Goal: Task Accomplishment & Management: Manage account settings

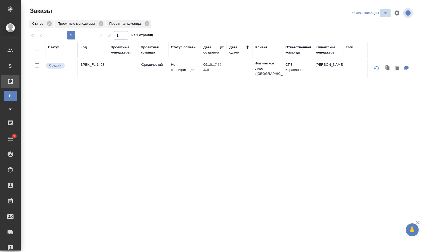
click at [384, 13] on icon "split button" at bounding box center [385, 13] width 6 height 6
click at [372, 30] on li "для раздачи" at bounding box center [371, 32] width 40 height 8
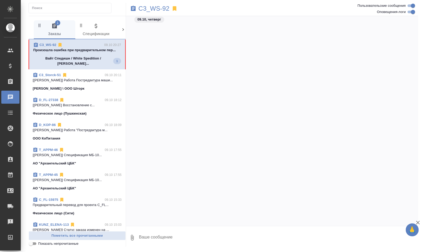
scroll to position [1575, 0]
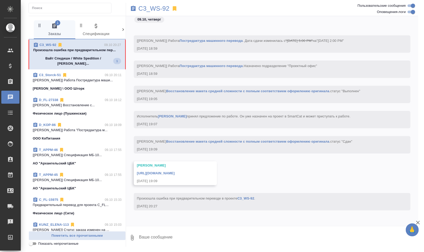
click at [241, 197] on link "C3_WS-92" at bounding box center [245, 198] width 17 height 4
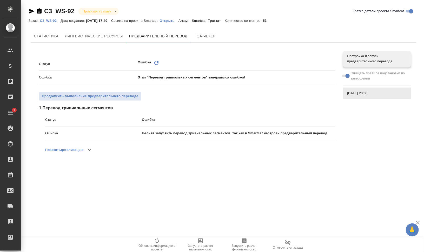
click at [174, 22] on p "Открыть" at bounding box center [169, 21] width 19 height 4
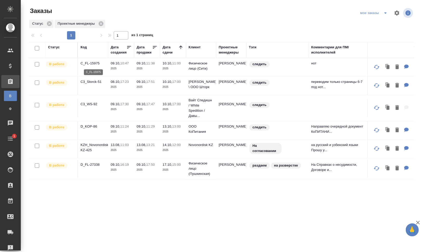
click at [86, 63] on p "C_FL-15975" at bounding box center [92, 63] width 25 height 5
click at [91, 80] on p "C3_Storck-51" at bounding box center [92, 81] width 25 height 5
click at [89, 100] on td "C3_WS-92" at bounding box center [93, 108] width 30 height 18
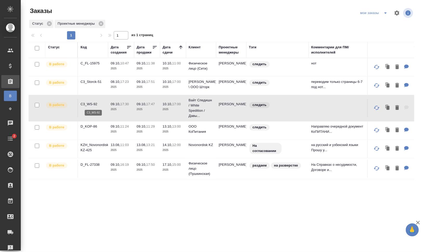
click at [90, 102] on p "C3_WS-92" at bounding box center [92, 103] width 25 height 5
click at [82, 125] on p "D_KOP-86" at bounding box center [92, 126] width 25 height 5
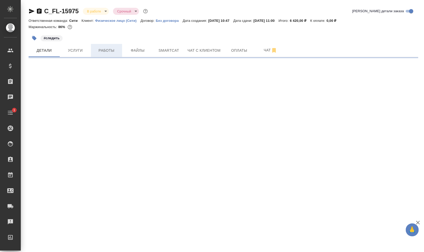
click at [108, 51] on span "Работы" at bounding box center [106, 50] width 25 height 6
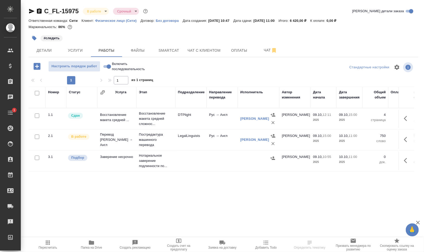
click at [105, 66] on input "Включить последовательность" at bounding box center [108, 66] width 19 height 6
checkbox input "true"
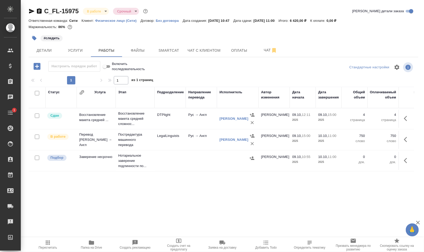
click at [257, 248] on span "Добавить Todo" at bounding box center [265, 248] width 21 height 4
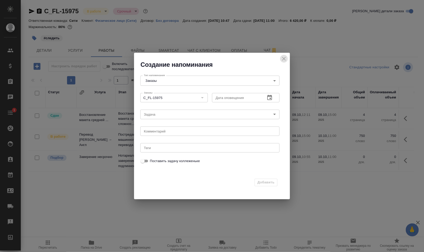
click at [283, 57] on icon "close" at bounding box center [284, 59] width 6 height 6
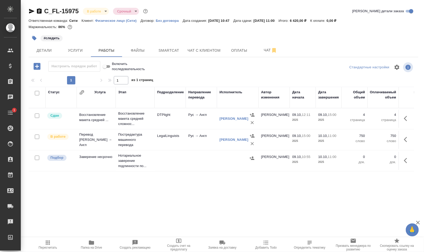
click at [261, 250] on button "Добавить Todo" at bounding box center [266, 244] width 44 height 15
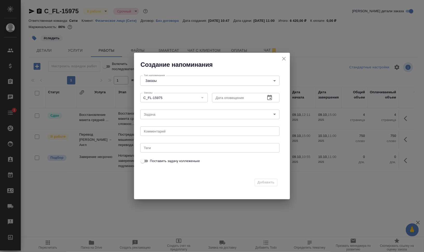
click at [271, 99] on icon "button" at bounding box center [269, 97] width 5 height 5
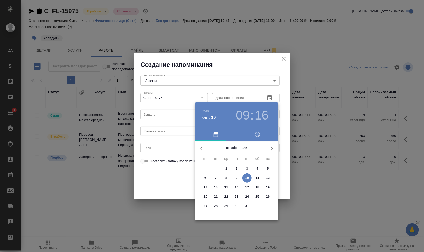
click at [244, 113] on h3 "09" at bounding box center [243, 115] width 14 height 15
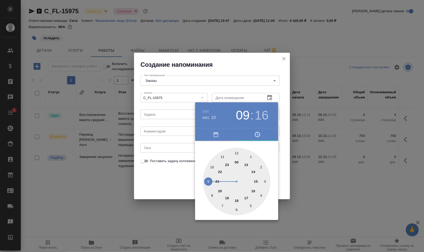
click at [211, 167] on div at bounding box center [236, 181] width 67 height 67
click at [222, 157] on div at bounding box center [236, 181] width 67 height 67
type input "10.10.2025 10:55"
click at [353, 179] on div at bounding box center [212, 126] width 424 height 252
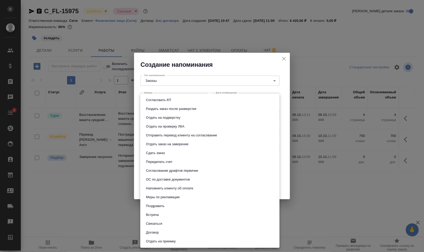
click at [194, 114] on body "🙏 .cls-1 fill:#fff; AWATERA Валеев Динар Клиенты Спецификации Заказы 0 Чаты 1 T…" at bounding box center [212, 126] width 424 height 252
click at [186, 151] on li "Сдать заказ" at bounding box center [209, 152] width 139 height 9
type input "Сдать заказ"
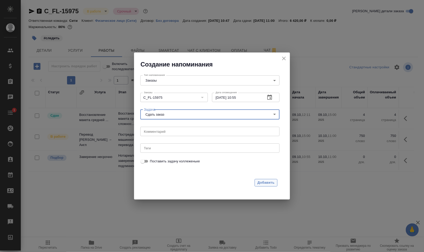
click at [269, 182] on span "Добавить" at bounding box center [265, 183] width 17 height 6
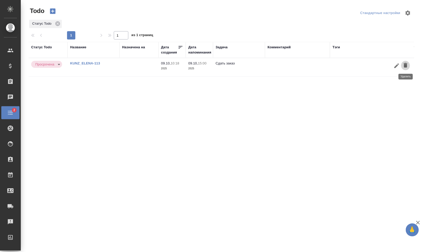
click at [405, 64] on icon "button" at bounding box center [405, 65] width 4 height 5
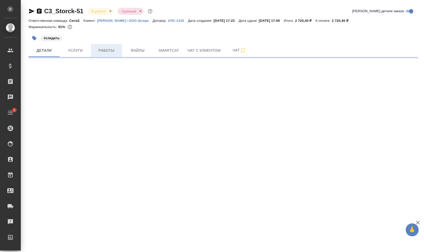
select select "RU"
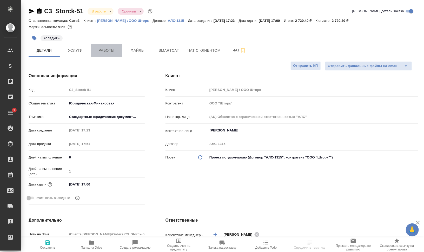
click at [107, 47] on span "Работы" at bounding box center [106, 50] width 25 height 6
type textarea "x"
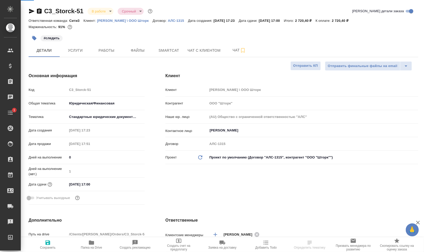
type textarea "x"
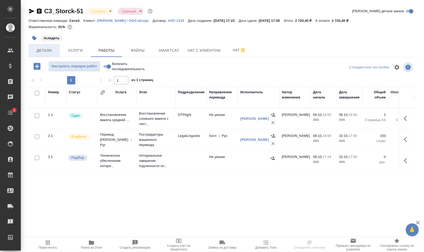
click at [45, 50] on span "Детали" at bounding box center [44, 50] width 25 height 6
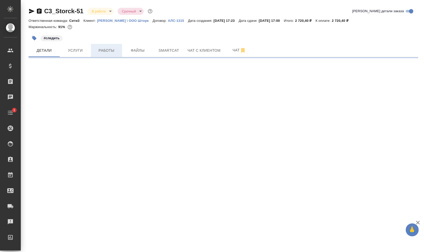
select select "RU"
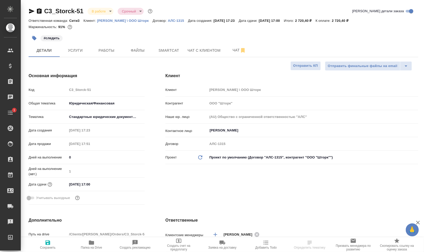
type textarea "x"
click at [107, 51] on span "Работы" at bounding box center [106, 50] width 25 height 6
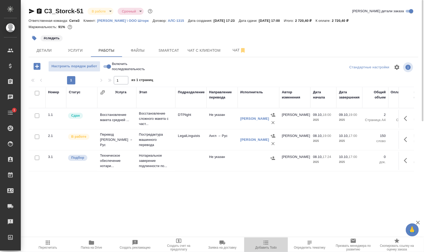
click at [278, 246] on span "Добавить Todo" at bounding box center [265, 244] width 37 height 10
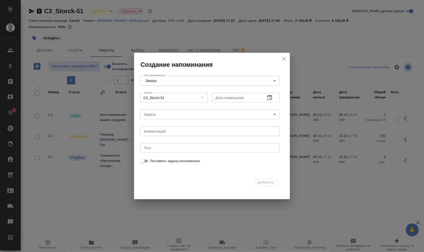
click at [266, 94] on icon "button" at bounding box center [269, 97] width 6 height 6
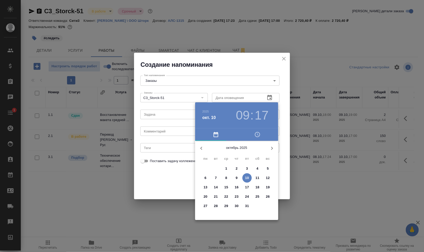
click at [240, 116] on h3 "09" at bounding box center [243, 115] width 14 height 15
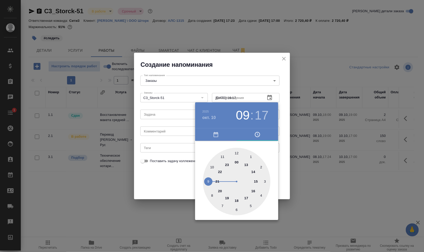
click at [253, 191] on div at bounding box center [236, 181] width 67 height 67
type input "10.10.2025 16:50"
click at [211, 167] on div at bounding box center [236, 181] width 67 height 67
click at [330, 168] on div at bounding box center [212, 126] width 424 height 252
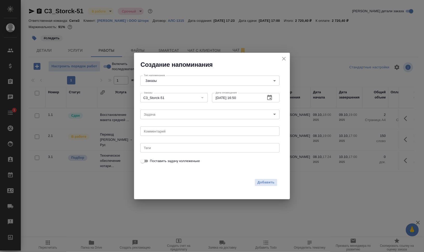
click at [177, 115] on body "🙏 .cls-1 fill:#fff; AWATERA Валеев Динар Клиенты Спецификации Заказы 0 Чаты 1 T…" at bounding box center [212, 126] width 424 height 252
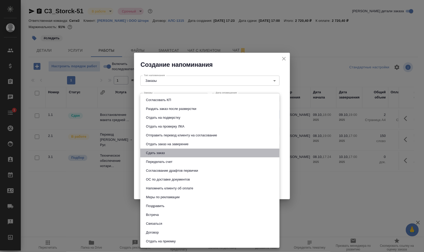
click at [199, 152] on li "Сдать заказ" at bounding box center [209, 152] width 139 height 9
type input "Сдать заказ"
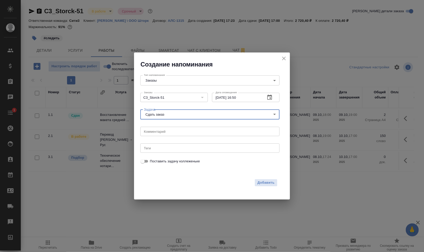
click at [326, 195] on div "Создание напоминания Тип напоминания Заказы Orders Тип напоминания Заказы C3_St…" at bounding box center [212, 126] width 424 height 252
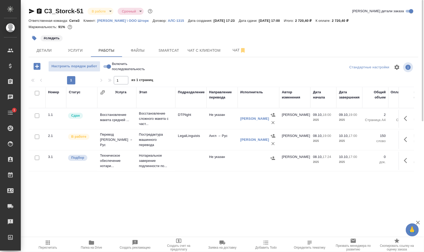
click at [108, 67] on input "Включить последовательность" at bounding box center [108, 66] width 19 height 6
checkbox input "true"
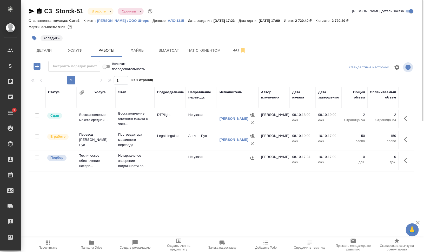
click at [263, 248] on span "Добавить Todo" at bounding box center [265, 248] width 21 height 4
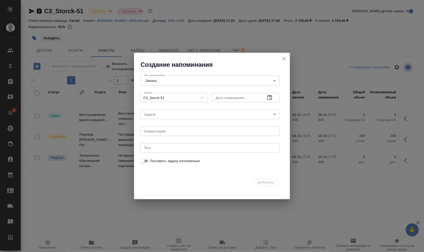
click at [269, 98] on icon "button" at bounding box center [269, 97] width 6 height 6
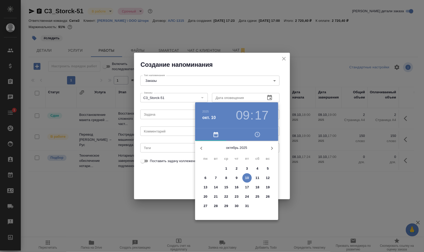
click at [244, 112] on h3 "09" at bounding box center [243, 115] width 14 height 15
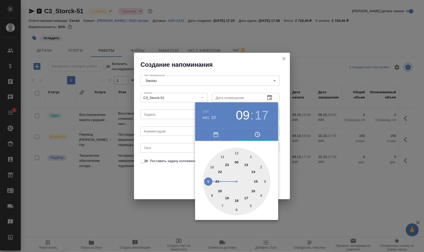
click at [253, 189] on div at bounding box center [236, 181] width 67 height 67
click at [212, 167] on div at bounding box center [236, 181] width 67 height 67
type input "10.10.2025 16:50"
click at [351, 187] on div at bounding box center [212, 126] width 424 height 252
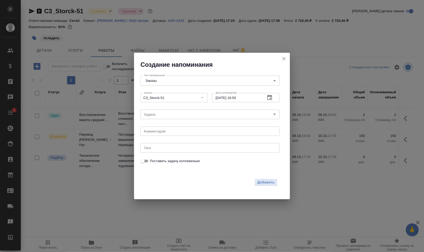
click at [183, 118] on body "🙏 .cls-1 fill:#fff; AWATERA Валеев Динар Клиенты Спецификации Заказы 0 Чаты 1 T…" at bounding box center [212, 126] width 424 height 252
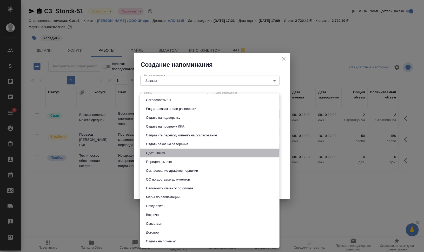
click at [189, 153] on li "Сдать заказ" at bounding box center [209, 152] width 139 height 9
type input "Сдать заказ"
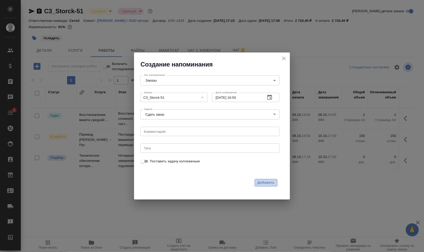
click at [272, 180] on span "Добавить" at bounding box center [265, 183] width 17 height 6
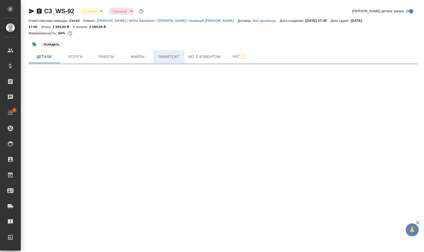
select select "RU"
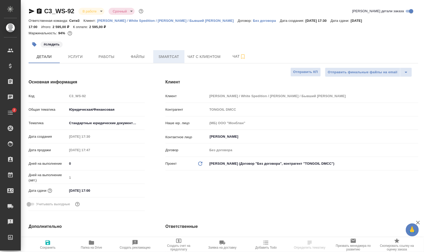
type textarea "x"
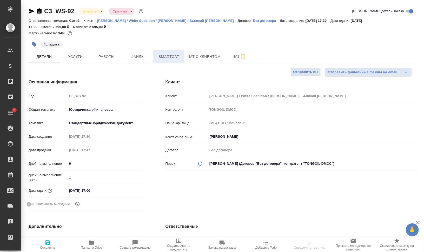
type textarea "x"
click at [175, 59] on span "Smartcat" at bounding box center [168, 56] width 25 height 6
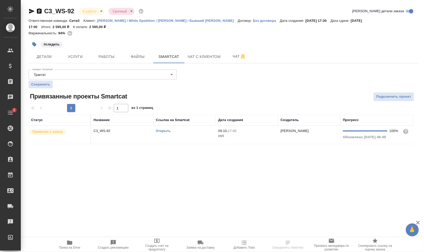
click at [186, 135] on td "Открыть" at bounding box center [184, 135] width 62 height 18
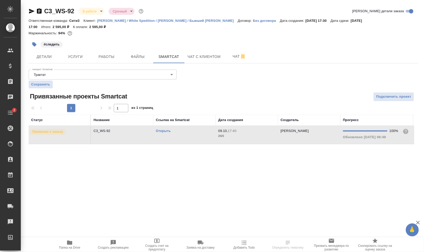
click at [186, 135] on td "Открыть" at bounding box center [184, 135] width 62 height 18
click at [67, 246] on span "Папка на Drive" at bounding box center [69, 248] width 21 height 4
click at [97, 53] on button "Работы" at bounding box center [106, 56] width 31 height 13
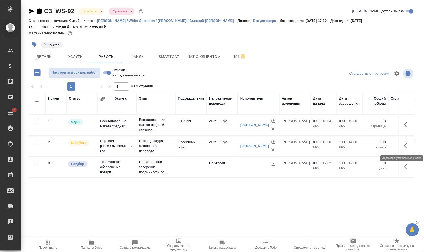
click at [405, 143] on icon "button" at bounding box center [407, 145] width 6 height 6
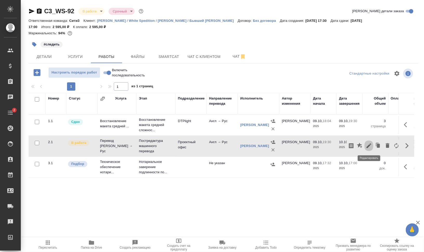
click at [369, 146] on icon "button" at bounding box center [368, 145] width 6 height 6
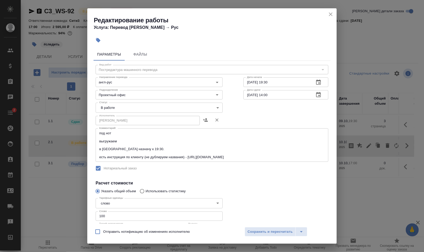
click at [130, 109] on body "🙏 .cls-1 fill:#fff; AWATERA [PERSON_NAME] Динар Клиенты Спецификации Заказы 0 Ч…" at bounding box center [212, 126] width 424 height 252
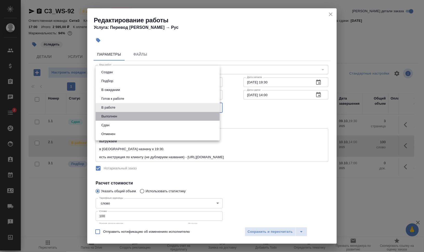
click at [125, 113] on li "Выполнен" at bounding box center [158, 116] width 124 height 9
type input "completed"
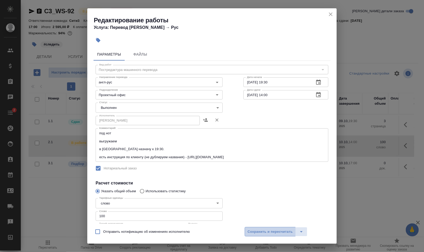
click at [267, 235] on button "Сохранить и пересчитать" at bounding box center [269, 231] width 51 height 9
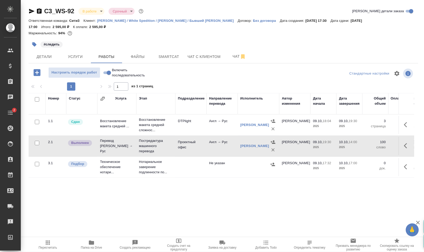
click at [87, 243] on span "Папка на Drive" at bounding box center [91, 244] width 37 height 10
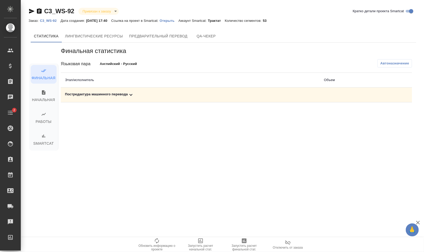
click at [124, 97] on div "Постредактура машинного перевода" at bounding box center [190, 95] width 250 height 6
click at [246, 236] on div ".cls-1 fill:#fff; AWATERA [PERSON_NAME] Динар Клиенты Спецификации Заказы Чаты …" at bounding box center [212, 126] width 424 height 252
click at [247, 239] on icon "button" at bounding box center [244, 240] width 6 height 6
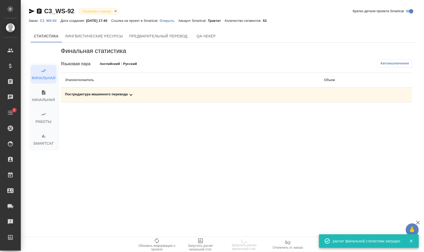
click at [94, 93] on div "Постредактура машинного перевода" at bounding box center [190, 95] width 250 height 6
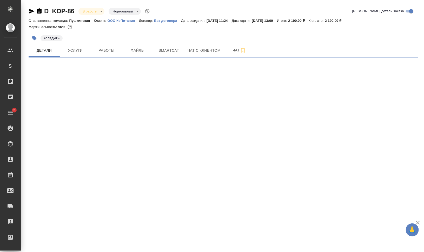
select select "RU"
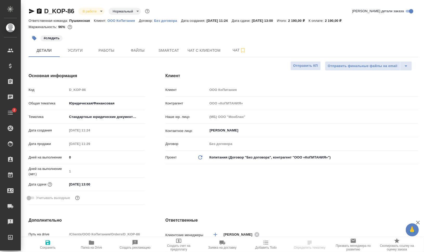
type textarea "x"
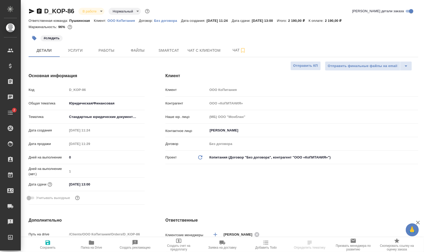
type textarea "x"
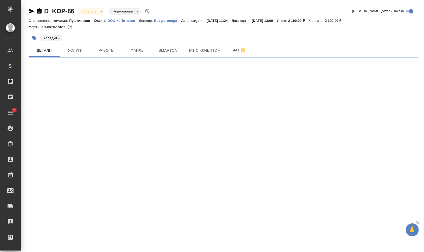
select select "RU"
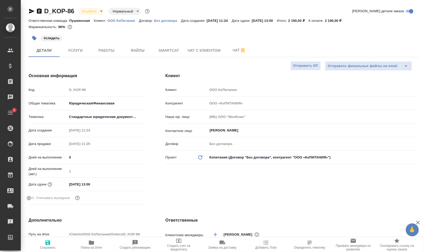
type textarea "x"
